Goal: Information Seeking & Learning: Learn about a topic

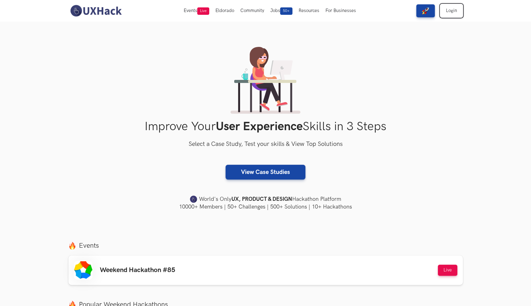
click at [452, 14] on link "Login" at bounding box center [451, 10] width 22 height 13
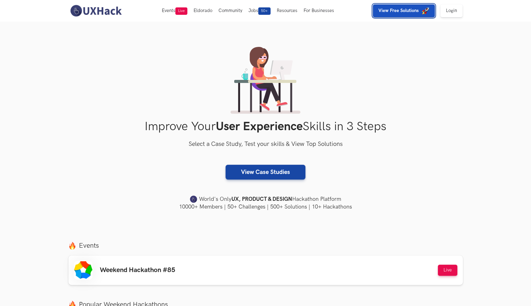
click at [426, 14] on img "button" at bounding box center [425, 10] width 7 height 7
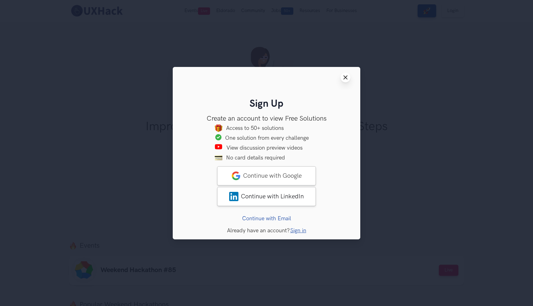
click at [347, 75] on icon "Close modal window" at bounding box center [345, 77] width 5 height 5
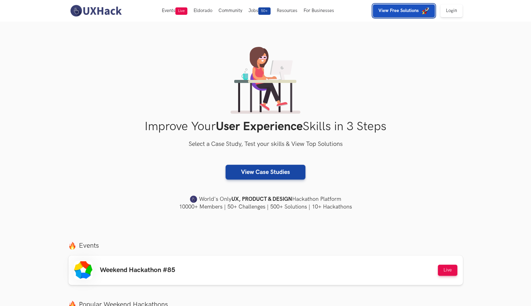
click at [427, 12] on img "button" at bounding box center [425, 10] width 7 height 7
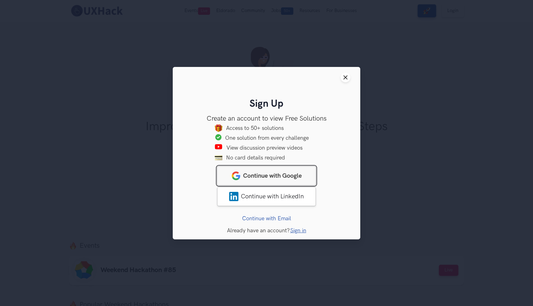
click at [291, 177] on span "Continue with Google" at bounding box center [272, 175] width 59 height 7
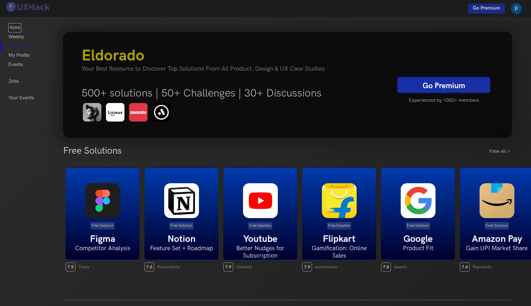
click at [14, 28] on link "Home" at bounding box center [14, 27] width 13 height 9
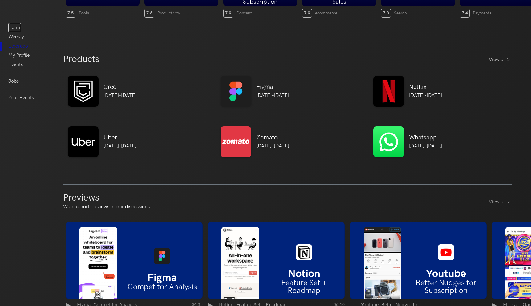
scroll to position [293, 0]
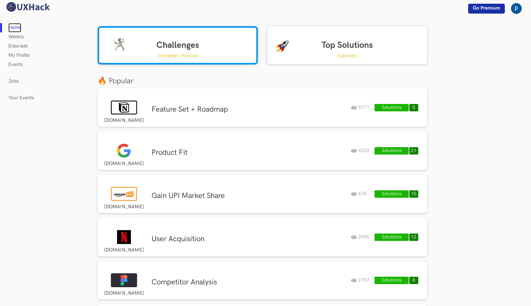
click at [14, 26] on link "Home" at bounding box center [14, 27] width 13 height 9
click at [20, 37] on link "Weekly" at bounding box center [16, 36] width 16 height 9
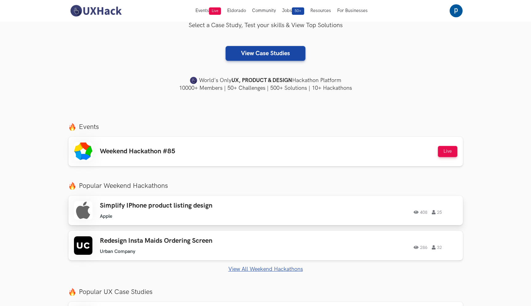
scroll to position [110, 0]
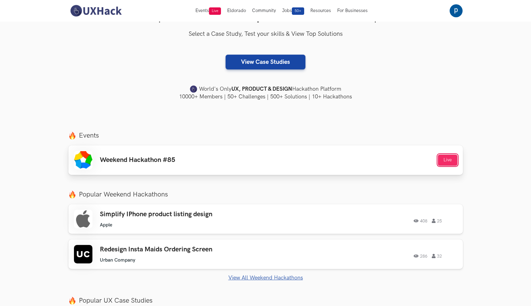
click at [449, 162] on button "Live" at bounding box center [447, 159] width 19 height 11
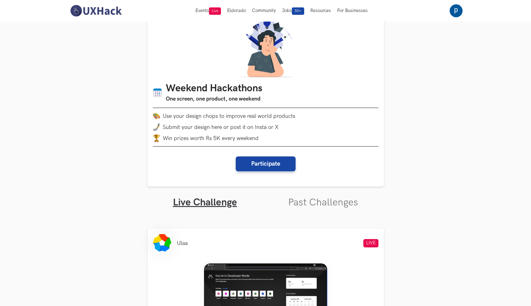
scroll to position [23, 0]
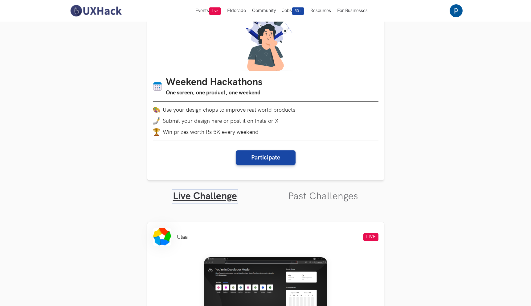
click at [226, 196] on link "Live Challenge" at bounding box center [205, 196] width 64 height 12
click at [310, 197] on link "Past Challenges" at bounding box center [323, 196] width 70 height 12
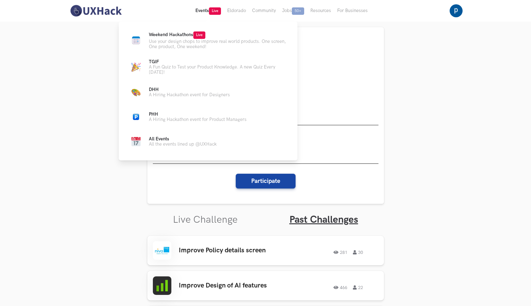
click at [199, 7] on button "Events Live" at bounding box center [208, 11] width 32 height 22
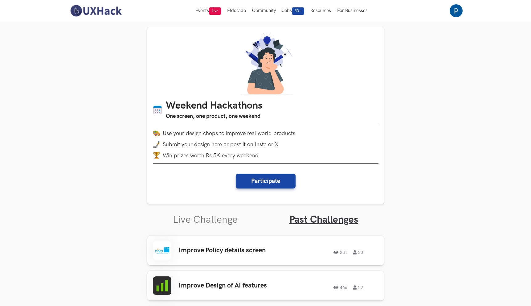
click at [97, 11] on img at bounding box center [95, 10] width 55 height 13
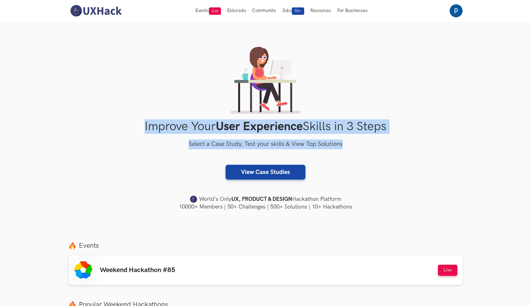
drag, startPoint x: 133, startPoint y: 128, endPoint x: 366, endPoint y: 142, distance: 232.5
click at [366, 142] on div "Improve Your User Experience Skills in 3 Steps Select a Case Study, Test your s…" at bounding box center [265, 129] width 394 height 164
copy div "Improve Your User Experience Skills in 3 Steps Select a Case Study, Test your s…"
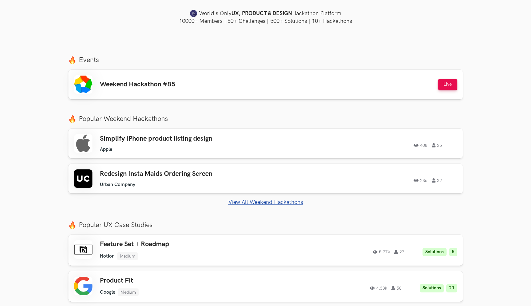
scroll to position [187, 0]
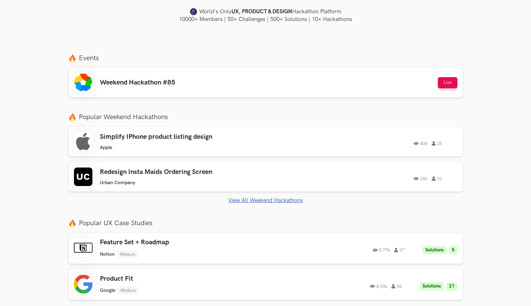
click at [276, 200] on link "View All Weekend Hackathons" at bounding box center [265, 200] width 394 height 6
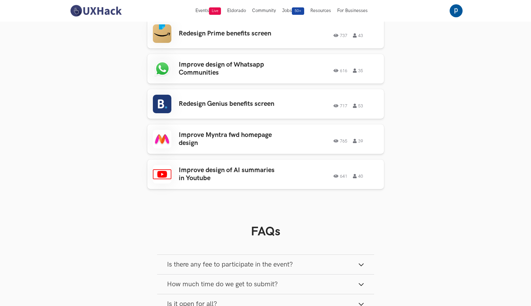
scroll to position [747, 0]
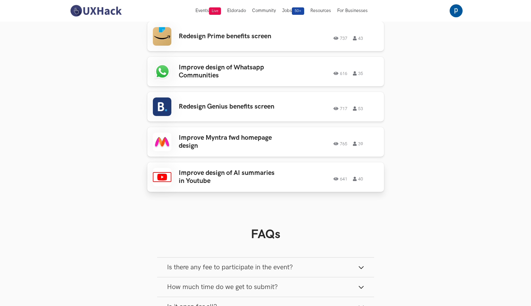
click at [279, 169] on div "Improve design of AI summaries in Youtube 641 40 641 40" at bounding box center [266, 177] width 226 height 18
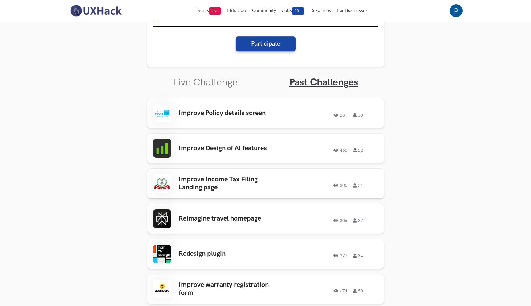
scroll to position [0, 0]
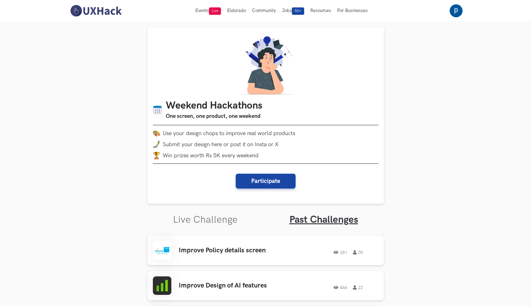
click at [94, 10] on img at bounding box center [95, 10] width 55 height 13
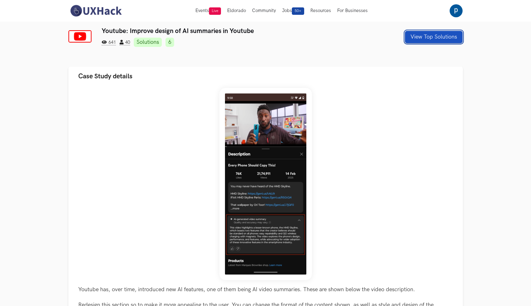
click at [428, 39] on button "View Top Solutions" at bounding box center [434, 37] width 58 height 12
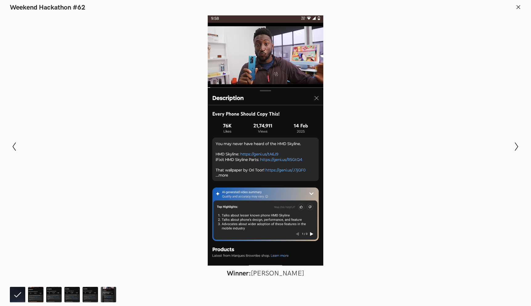
click at [518, 6] on icon at bounding box center [519, 7] width 6 height 6
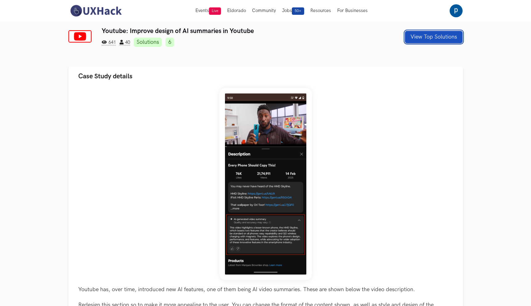
click at [419, 41] on button "View Top Solutions" at bounding box center [434, 37] width 58 height 12
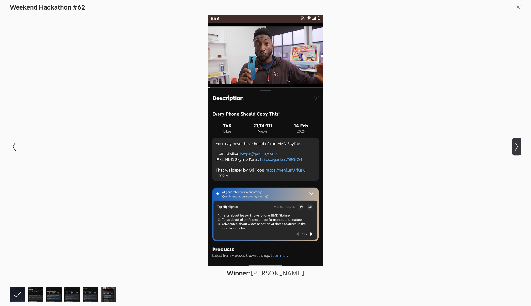
click at [518, 148] on icon "Show next slide" at bounding box center [516, 146] width 9 height 9
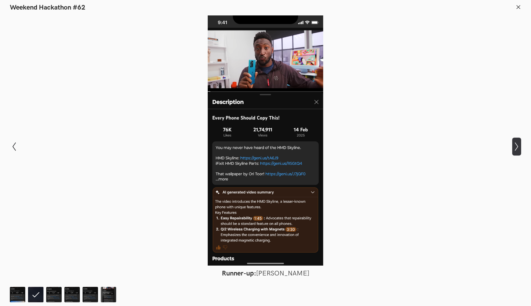
click at [518, 148] on icon "Show next slide" at bounding box center [516, 146] width 9 height 9
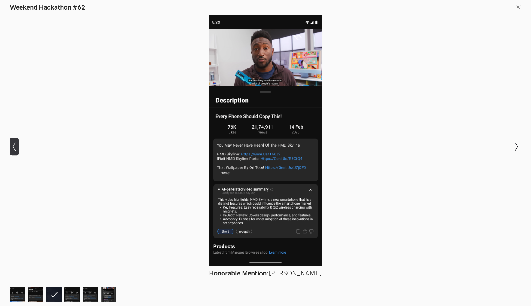
click at [13, 149] on icon "Show previous slide" at bounding box center [14, 146] width 9 height 9
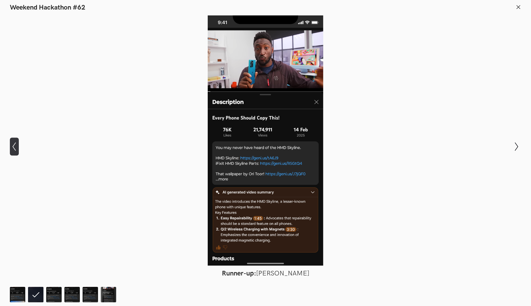
click at [14, 149] on icon "Show previous slide" at bounding box center [14, 146] width 9 height 9
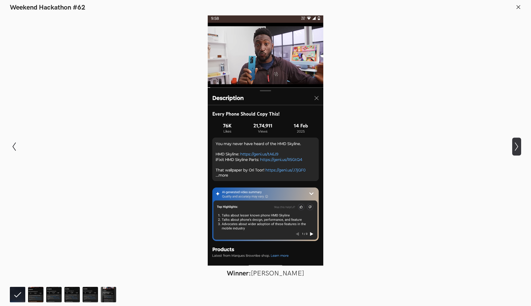
click at [517, 148] on icon "Show next slide" at bounding box center [516, 146] width 9 height 9
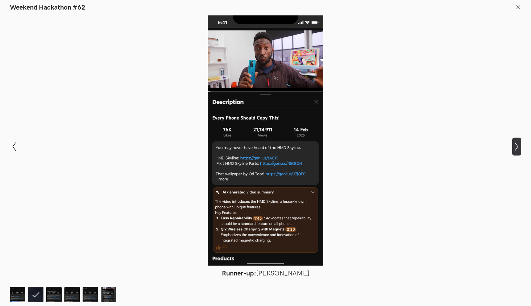
click at [517, 149] on icon "Show next slide" at bounding box center [516, 146] width 9 height 9
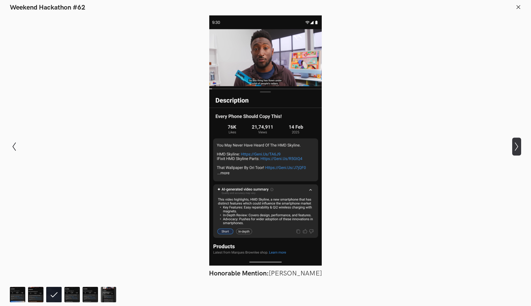
click at [517, 149] on icon "Show next slide" at bounding box center [516, 146] width 9 height 9
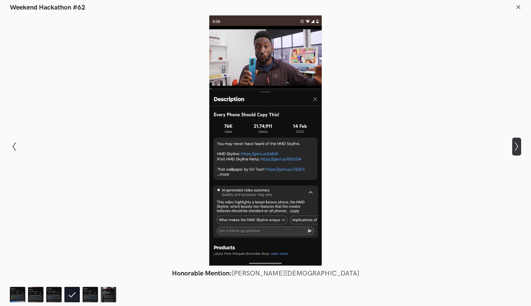
click at [518, 149] on icon "Show next slide" at bounding box center [516, 146] width 9 height 9
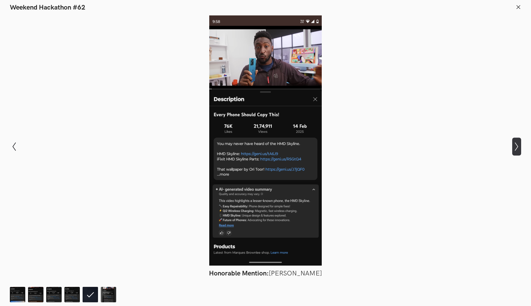
click at [518, 149] on icon "Show next slide" at bounding box center [516, 146] width 9 height 9
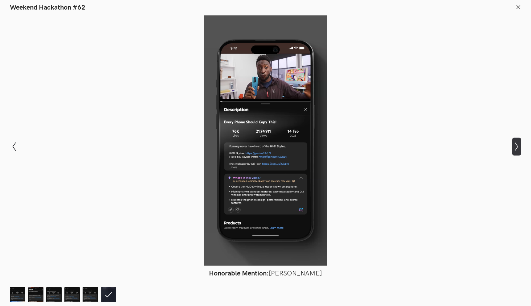
click at [518, 149] on icon "Show next slide" at bounding box center [516, 146] width 9 height 9
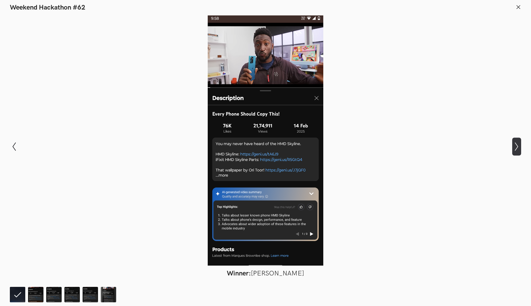
click at [518, 149] on icon "Show next slide" at bounding box center [516, 146] width 9 height 9
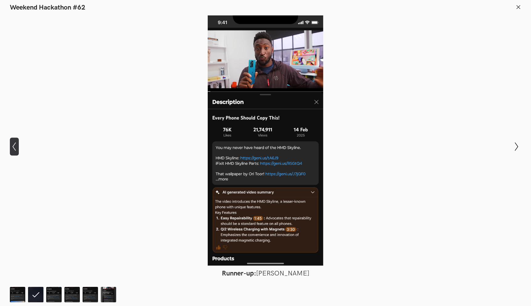
click at [12, 147] on icon "Show previous slide" at bounding box center [14, 146] width 9 height 9
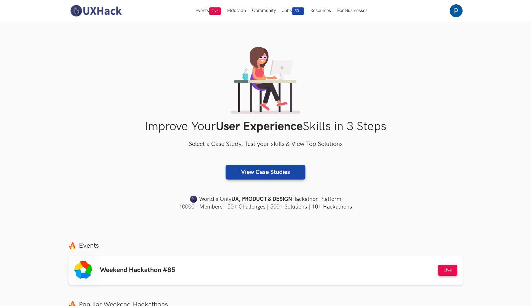
click at [266, 182] on div "Improve Your User Experience Skills in 3 Steps Select a Case Study, Test your s…" at bounding box center [265, 129] width 394 height 164
click at [268, 177] on link "View Case Studies" at bounding box center [266, 172] width 80 height 15
click at [275, 173] on link "View Case Studies" at bounding box center [266, 172] width 80 height 15
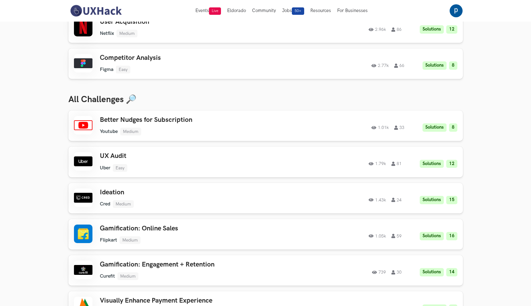
scroll to position [160, 0]
click at [235, 200] on ul "Cred Medium" at bounding box center [187, 203] width 175 height 8
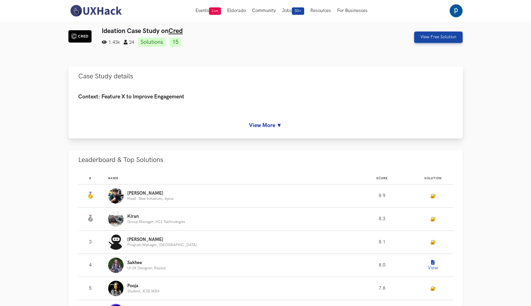
click at [276, 126] on link "View More ▼" at bounding box center [265, 125] width 375 height 6
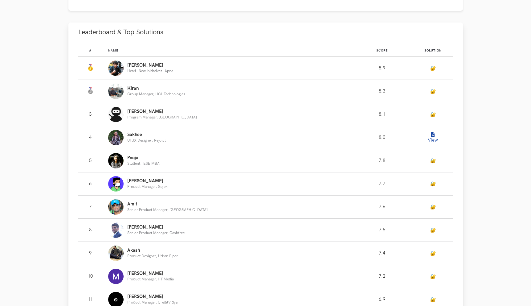
scroll to position [371, 0]
click at [427, 143] on button "View" at bounding box center [433, 137] width 12 height 12
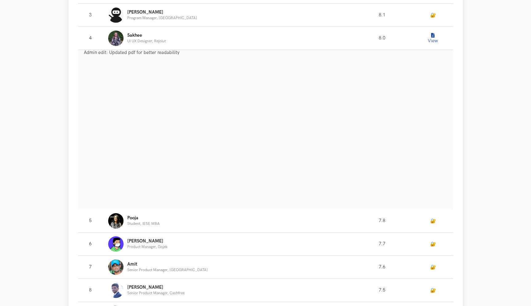
scroll to position [517, 0]
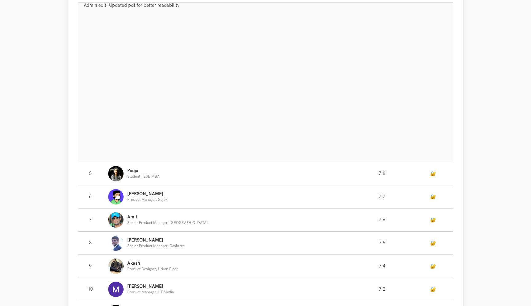
click at [456, 115] on div "# Name Score Solution #: Name: Gandharv Head - New Initiatives, Apna Score: 8.9…" at bounding box center [265, 166] width 394 height 541
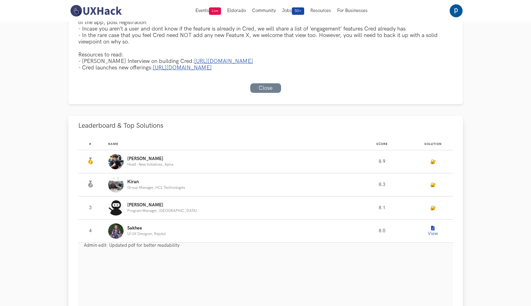
scroll to position [264, 0]
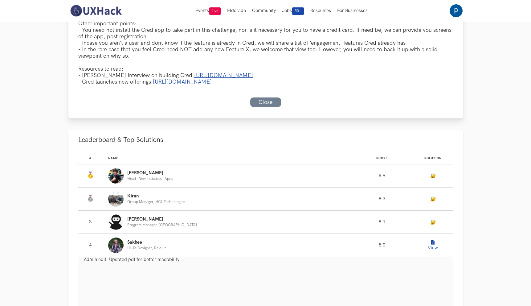
click at [272, 107] on link "Close" at bounding box center [265, 102] width 31 height 10
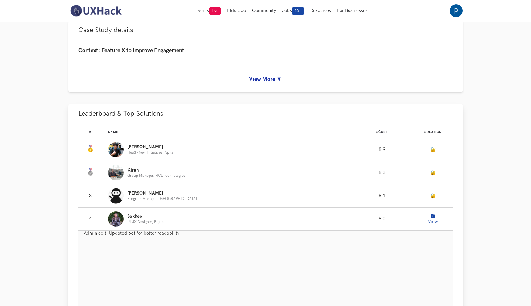
scroll to position [0, 0]
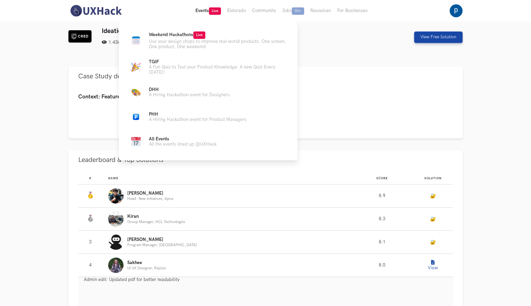
click at [197, 10] on button "Events Live" at bounding box center [208, 11] width 32 height 22
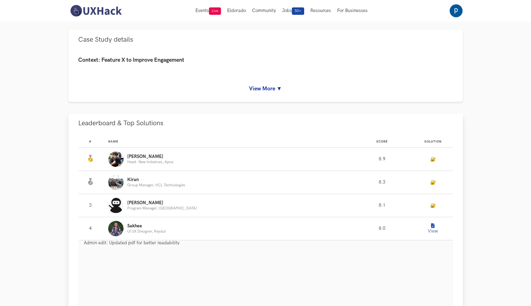
scroll to position [25, 0]
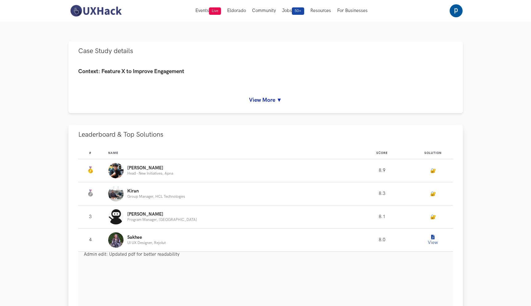
click at [430, 172] on link "🔐" at bounding box center [433, 170] width 6 height 5
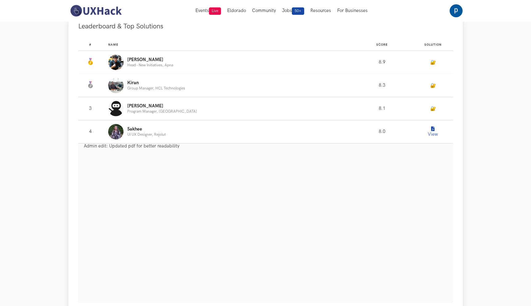
scroll to position [89, 0]
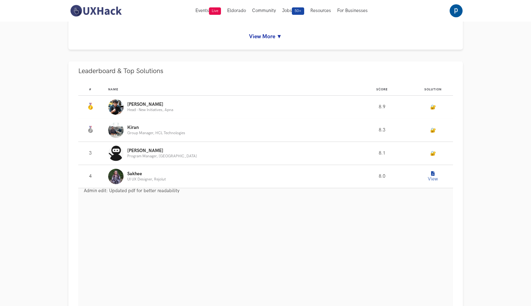
click at [99, 14] on img at bounding box center [95, 10] width 55 height 13
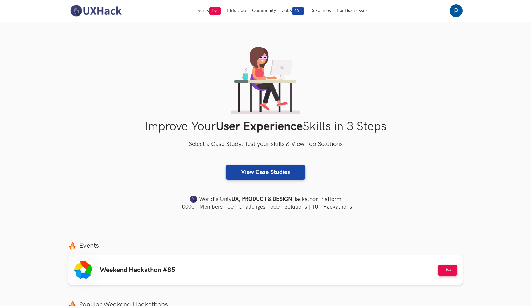
click at [423, 107] on div "Improve Your User Experience Skills in 3 Steps Select a Case Study, Test your s…" at bounding box center [265, 129] width 394 height 164
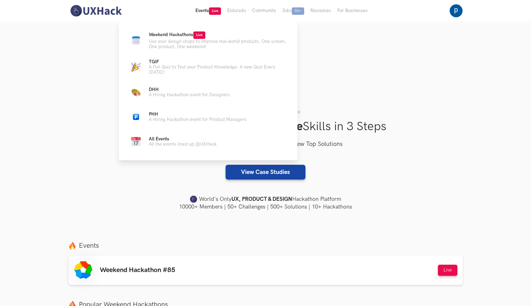
click at [196, 14] on button "Events Live" at bounding box center [208, 11] width 32 height 22
click at [167, 145] on p "All the events lined up @UXHack" at bounding box center [183, 143] width 68 height 5
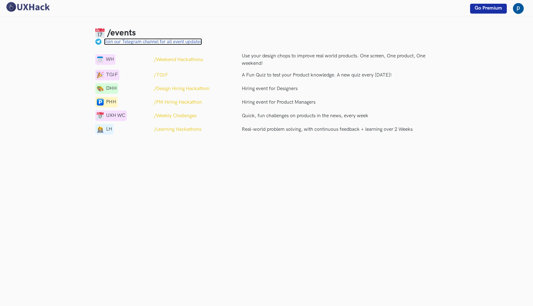
click at [173, 42] on link "Join our Telegram channel for all event updates" at bounding box center [153, 41] width 98 height 7
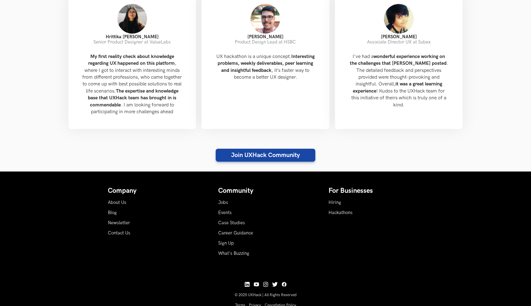
scroll to position [700, 0]
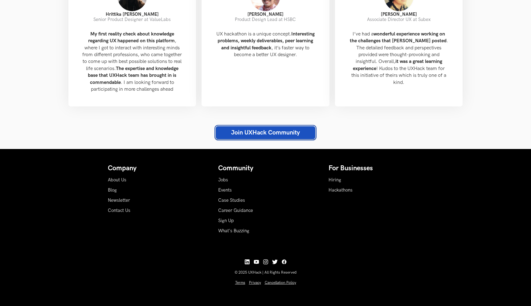
click at [273, 134] on link "Join UXHack Community" at bounding box center [266, 132] width 100 height 13
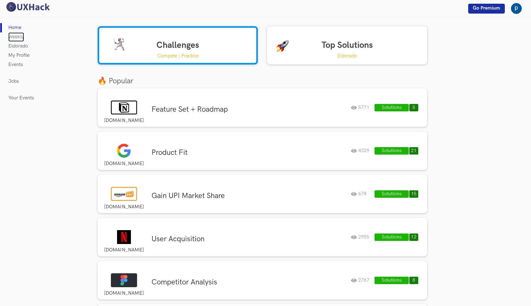
click at [17, 36] on link "Weekly" at bounding box center [16, 36] width 16 height 9
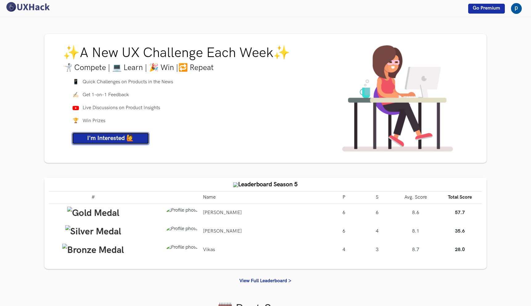
click at [92, 141] on span "I'm Interested 🙋" at bounding box center [110, 137] width 47 height 7
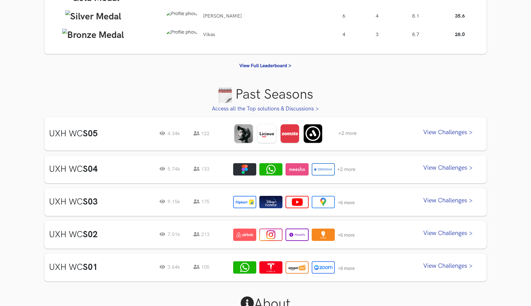
scroll to position [215, 0]
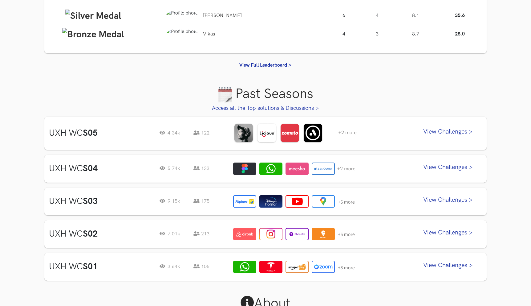
click at [468, 131] on link "View Challenges >" at bounding box center [449, 132] width 68 height 15
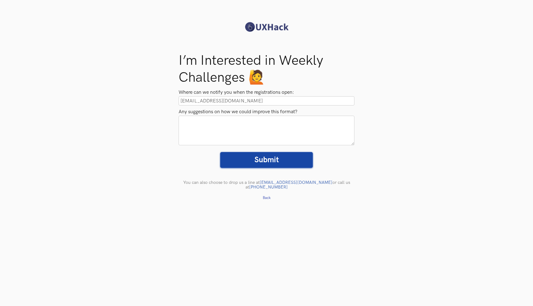
click at [284, 162] on input "Submit" at bounding box center [266, 160] width 92 height 16
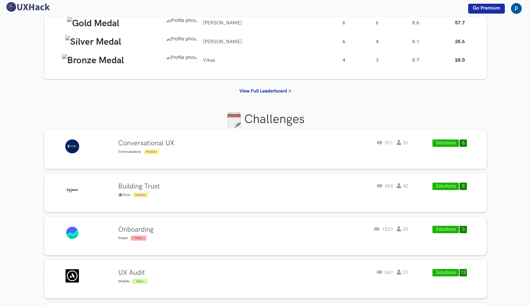
scroll to position [59, 0]
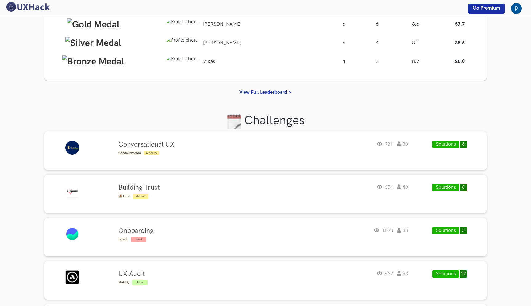
click at [433, 145] on button "Solutions" at bounding box center [446, 144] width 27 height 7
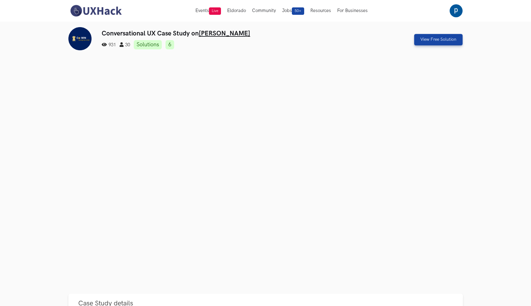
click at [98, 10] on img at bounding box center [95, 10] width 55 height 13
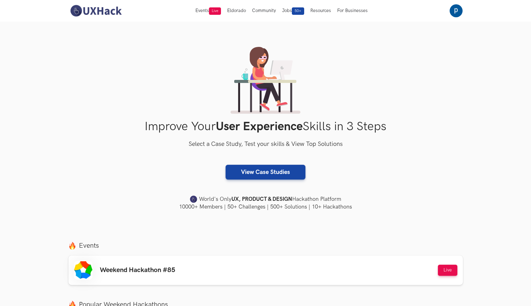
click at [157, 86] on div "Improve Your User Experience Skills in 3 Steps Select a Case Study, Test your s…" at bounding box center [265, 129] width 394 height 164
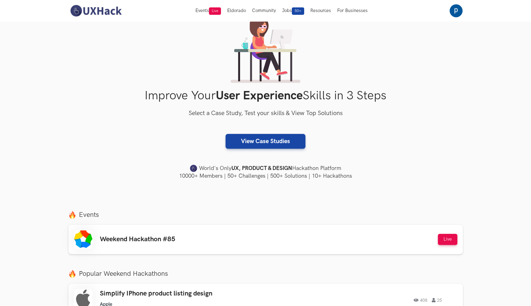
scroll to position [32, 0]
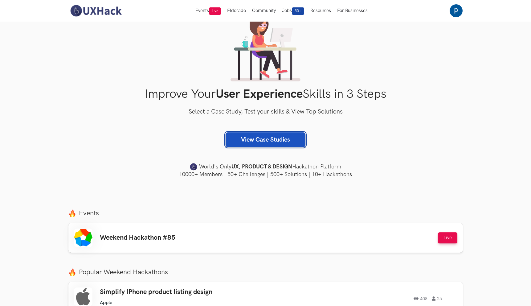
click at [243, 144] on link "View Case Studies" at bounding box center [266, 139] width 80 height 15
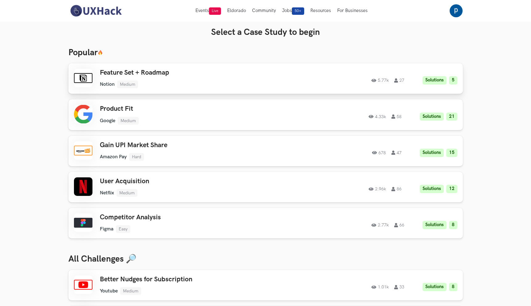
click at [202, 75] on h3 "Feature Set + Roadmap" at bounding box center [187, 73] width 175 height 8
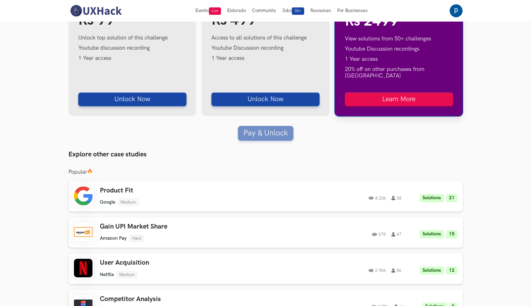
scroll to position [553, 0]
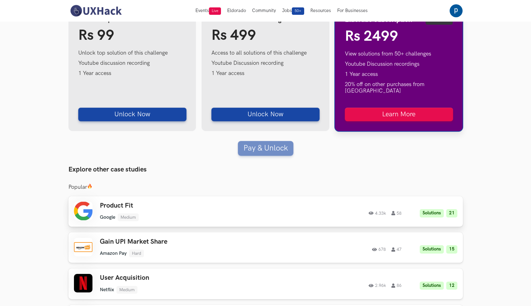
click at [239, 206] on div "Product Fit Google Medium Google Medium Solutions 21 4.33k 58" at bounding box center [187, 211] width 175 height 19
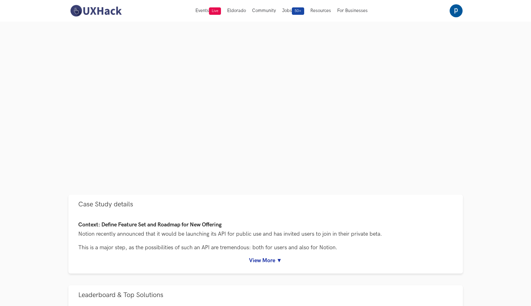
scroll to position [0, 0]
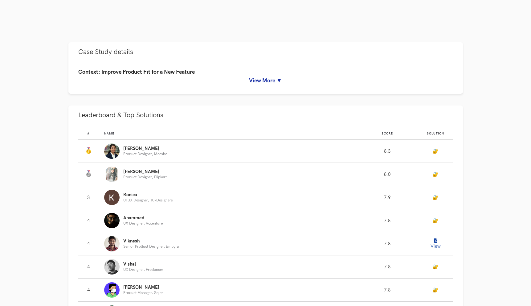
scroll to position [234, 0]
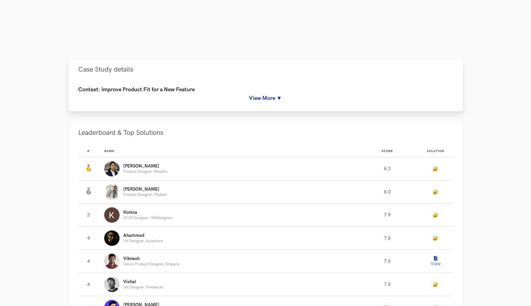
click at [278, 96] on link "View More ▼" at bounding box center [265, 98] width 375 height 6
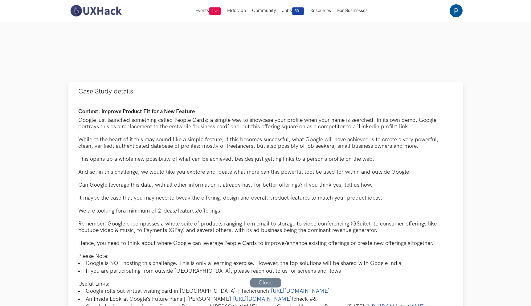
scroll to position [0, 0]
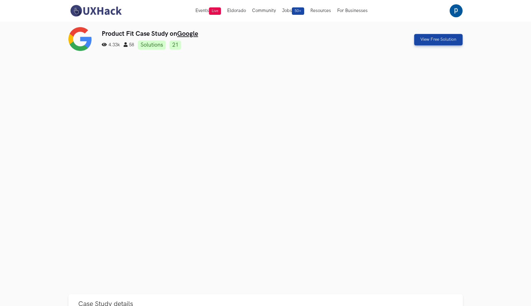
click at [239, 7] on button "Eldorado" at bounding box center [236, 11] width 25 height 22
click at [238, 13] on button "Eldorado" at bounding box center [236, 11] width 25 height 22
click at [232, 43] on p "Our Goldmine of 500+ Solutions from all Product & Design Case Studies" at bounding box center [247, 42] width 139 height 10
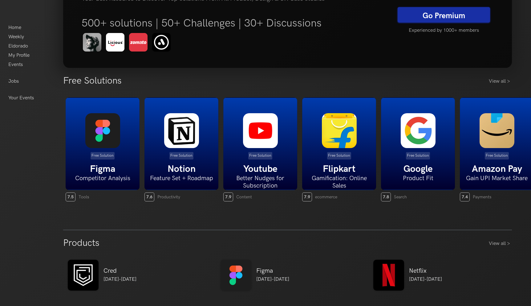
scroll to position [71, 0]
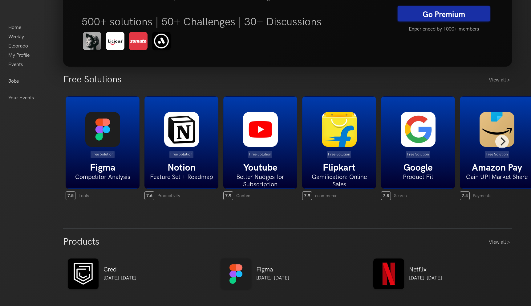
click at [182, 153] on p "Free Solution" at bounding box center [182, 154] width 24 height 7
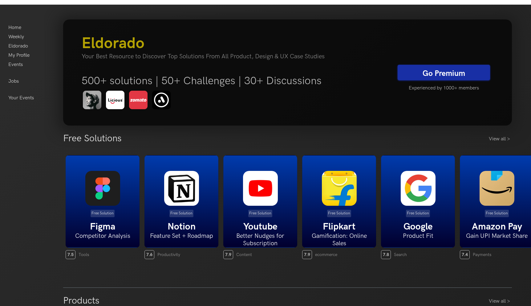
scroll to position [0, 0]
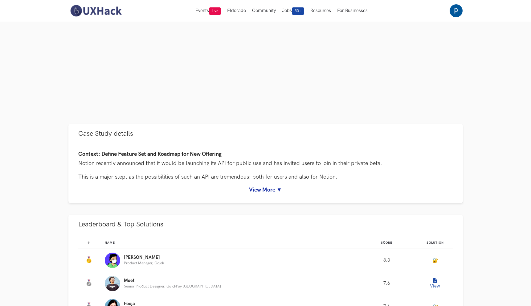
scroll to position [172, 0]
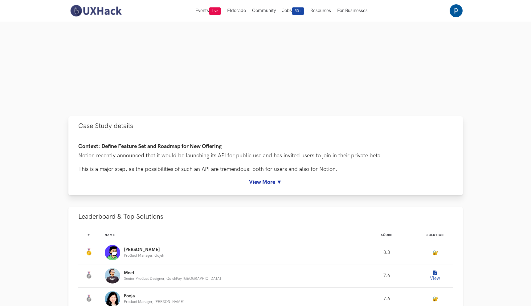
click at [272, 183] on link "View More ▼" at bounding box center [265, 182] width 375 height 6
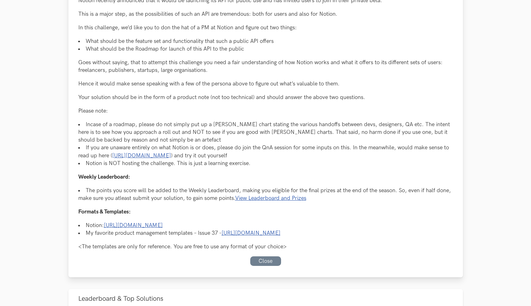
scroll to position [335, 0]
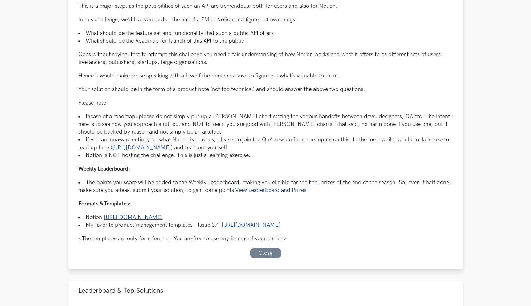
click at [258, 254] on link "Close" at bounding box center [265, 253] width 31 height 10
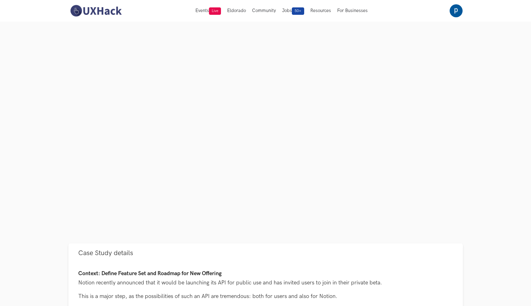
scroll to position [0, 0]
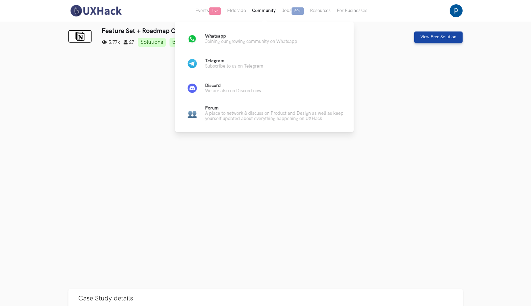
click at [264, 7] on button "Community" at bounding box center [264, 11] width 30 height 22
click at [221, 89] on p "We are also on Discord now." at bounding box center [234, 90] width 58 height 5
